Goal: Transaction & Acquisition: Purchase product/service

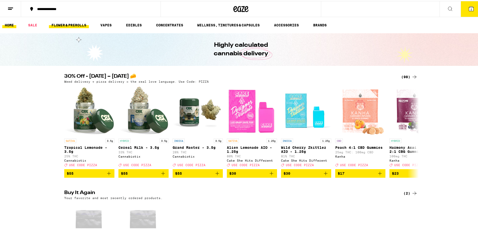
click at [75, 22] on link "FLOWER & PREROLLS" at bounding box center [69, 24] width 40 height 6
click at [75, 23] on link "FLOWER & PREROLLS" at bounding box center [69, 24] width 40 height 6
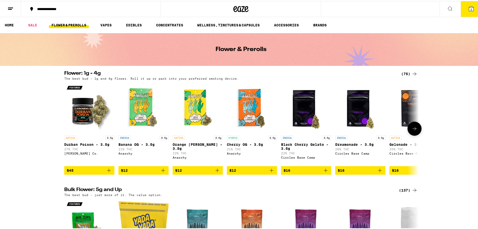
click at [412, 130] on icon at bounding box center [415, 127] width 6 height 6
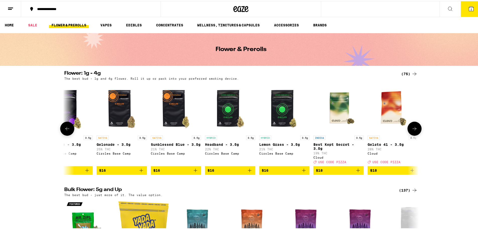
scroll to position [0, 299]
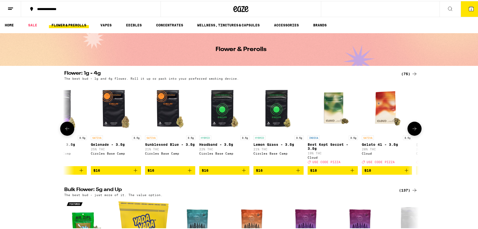
click at [412, 130] on icon at bounding box center [415, 127] width 6 height 6
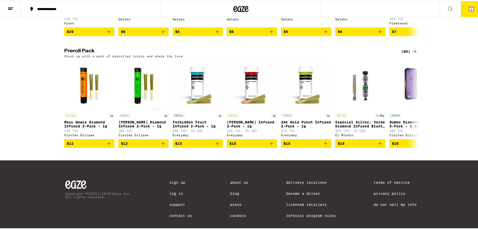
scroll to position [388, 0]
